Goal: Find specific page/section: Find specific page/section

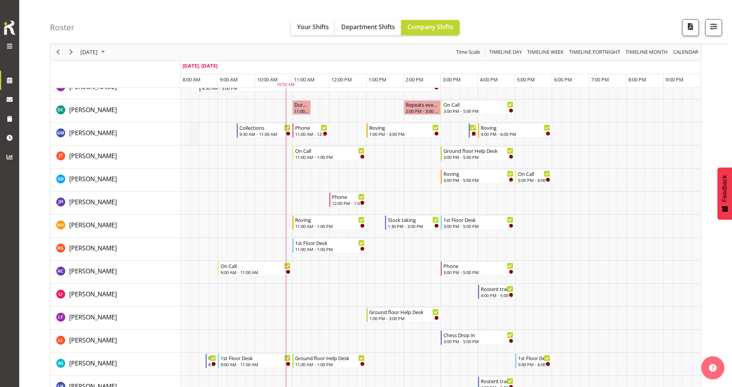
scroll to position [115, 0]
drag, startPoint x: 295, startPoint y: 265, endPoint x: 309, endPoint y: 265, distance: 13.8
click at [309, 265] on tr "Timeline Day of September 18, 2025" at bounding box center [441, 271] width 520 height 23
click at [301, 266] on tr "Timeline Day of September 18, 2025" at bounding box center [441, 271] width 520 height 23
click at [301, 266] on td "Timeline Day of September 18, 2025" at bounding box center [296, 271] width 9 height 23
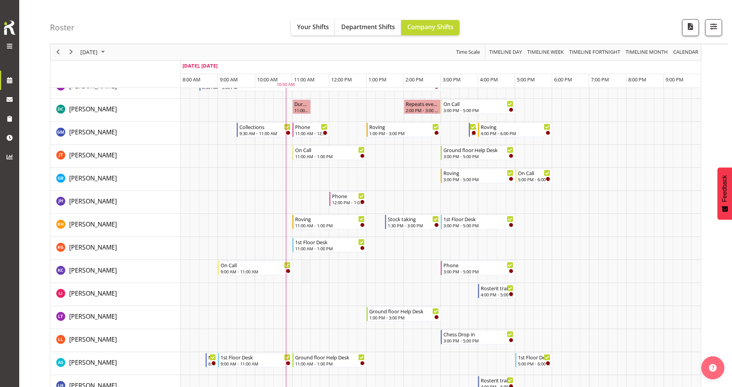
click at [304, 267] on td "Timeline Day of September 18, 2025" at bounding box center [305, 271] width 9 height 23
click at [303, 267] on td "Timeline Day of September 18, 2025" at bounding box center [305, 271] width 9 height 23
drag, startPoint x: 296, startPoint y: 268, endPoint x: 427, endPoint y: 267, distance: 131.5
click at [427, 267] on tr "Timeline Day of September 18, 2025" at bounding box center [441, 271] width 520 height 23
drag, startPoint x: 414, startPoint y: 269, endPoint x: 312, endPoint y: 267, distance: 102.3
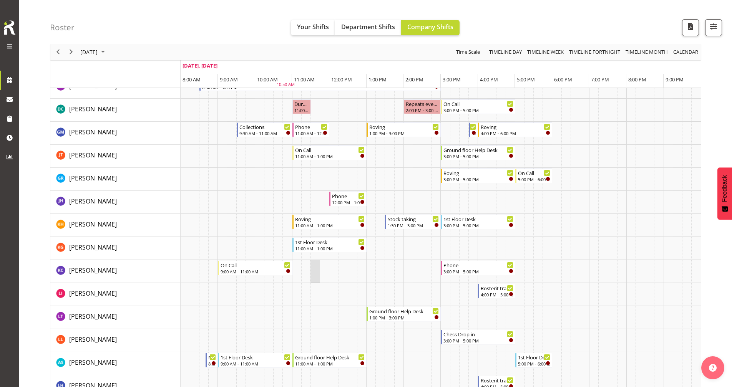
click at [312, 267] on tr "Timeline Day of September 18, 2025" at bounding box center [441, 271] width 520 height 23
drag, startPoint x: 297, startPoint y: 269, endPoint x: 414, endPoint y: 266, distance: 116.9
click at [414, 266] on tr "Timeline Day of September 18, 2025" at bounding box center [441, 271] width 520 height 23
click at [561, 258] on td "Timeline Day of September 18, 2025" at bounding box center [556, 248] width 9 height 23
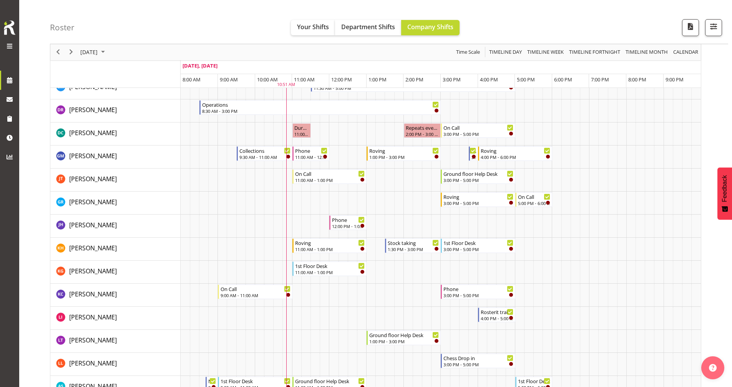
scroll to position [0, 0]
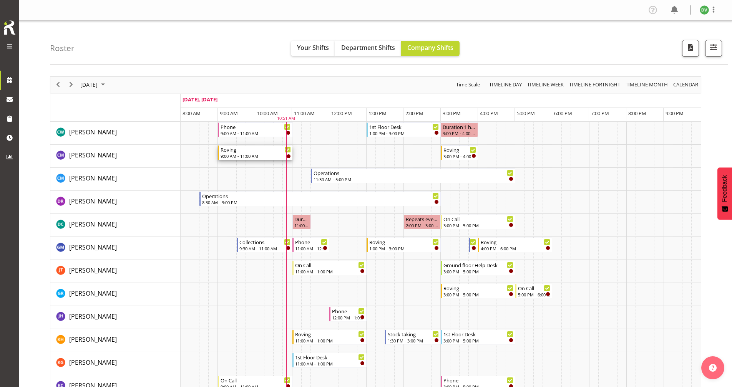
click at [269, 153] on div "Roving" at bounding box center [256, 150] width 70 height 8
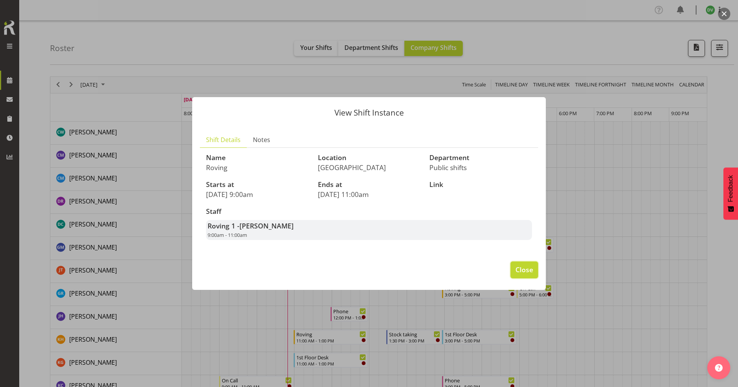
click at [522, 268] on span "Close" at bounding box center [524, 270] width 18 height 10
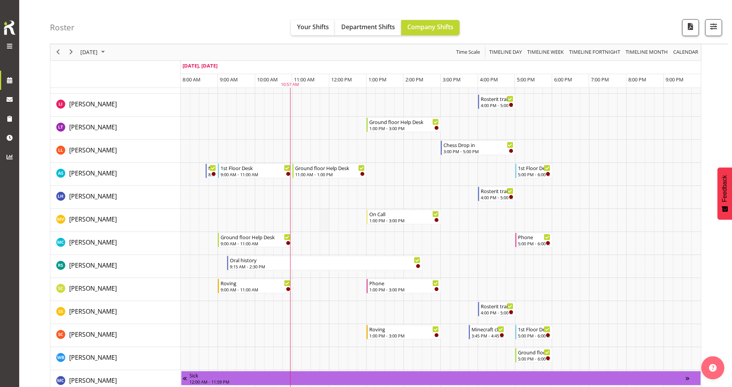
scroll to position [308, 0]
